Goal: Task Accomplishment & Management: Complete application form

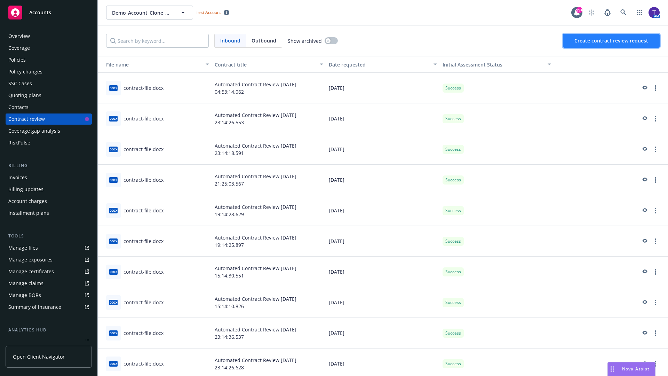
click at [611, 41] on span "Create contract review request" at bounding box center [611, 40] width 74 height 7
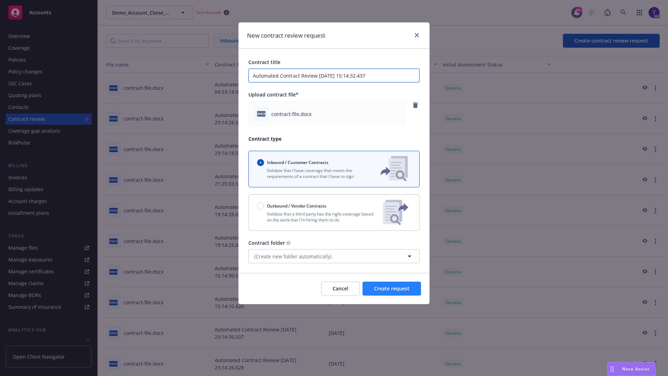
type input "Automated Contract Review [DATE] 15:14:32.437"
click at [392, 288] on span "Create request" at bounding box center [391, 288] width 35 height 7
